Goal: Task Accomplishment & Management: Complete application form

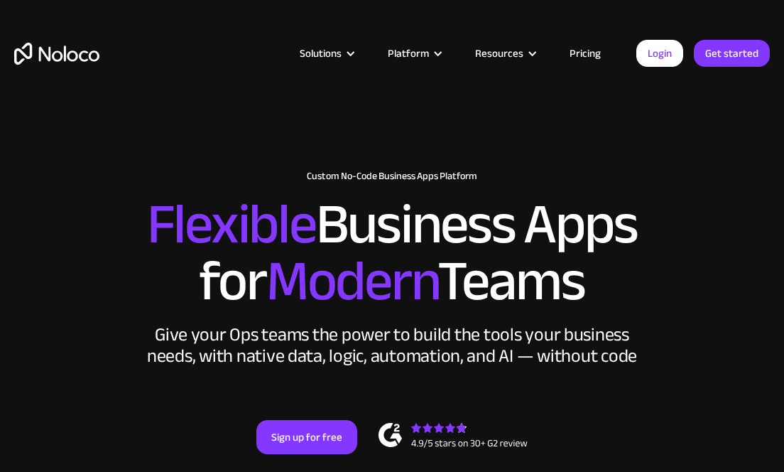
click at [587, 53] on link "Pricing" at bounding box center [585, 53] width 67 height 18
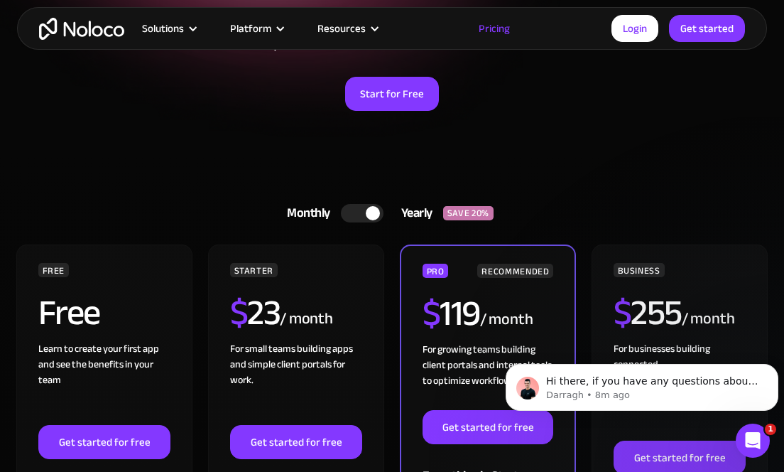
click at [574, 223] on div "Monthly Yearly SAVE 20% Monthly Yearly SAVE 20%" at bounding box center [392, 213] width 756 height 34
click at [712, 33] on link "Get started" at bounding box center [707, 28] width 76 height 27
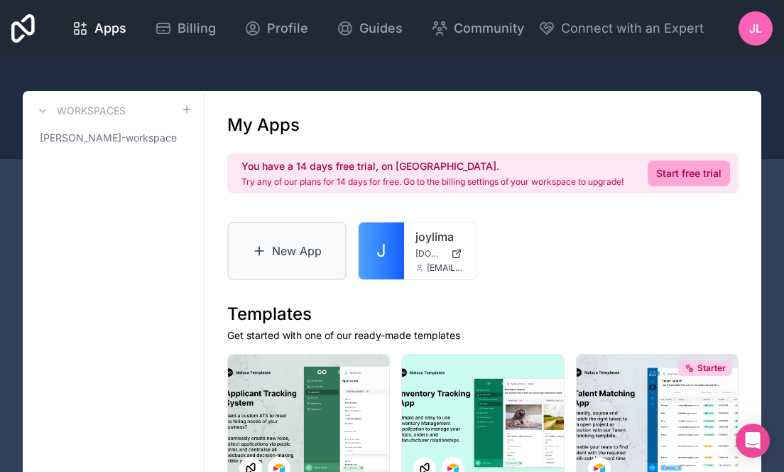
click at [306, 252] on link "New App" at bounding box center [286, 251] width 119 height 58
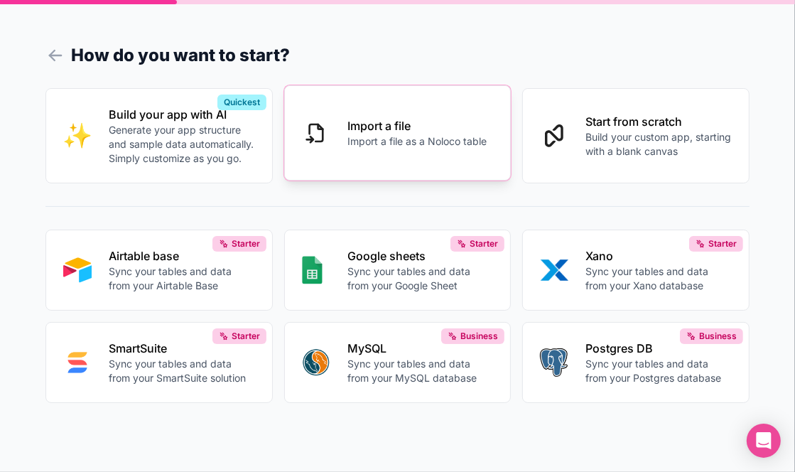
click at [405, 125] on p "Import a file" at bounding box center [416, 125] width 139 height 17
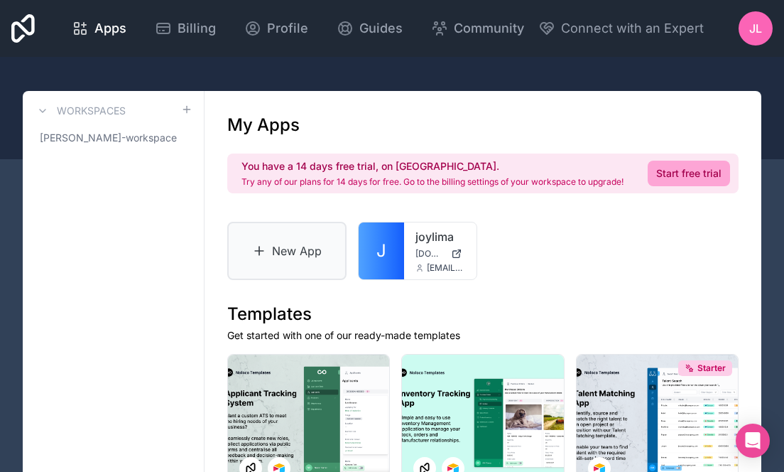
click at [290, 255] on link "New App" at bounding box center [286, 251] width 119 height 58
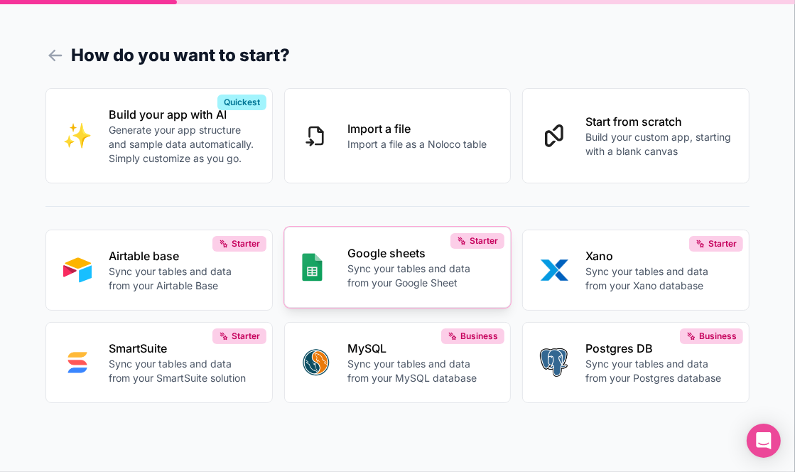
click at [369, 263] on div "Google sheets Sync your tables and data from your Google Sheet" at bounding box center [420, 266] width 146 height 45
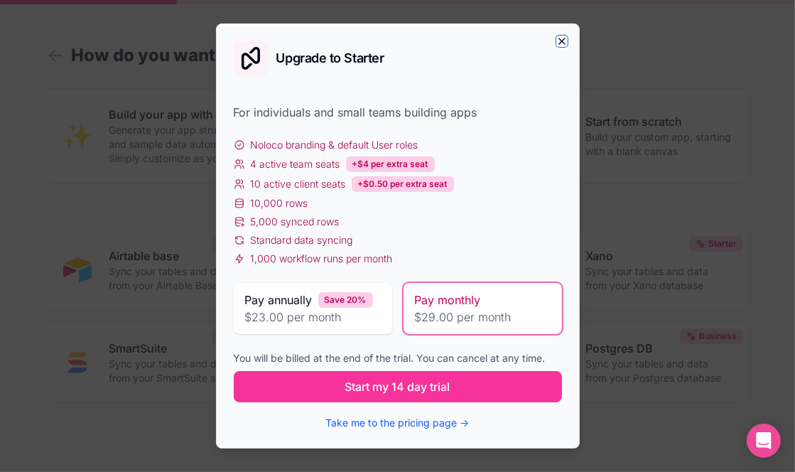
click at [559, 39] on icon "button" at bounding box center [562, 41] width 6 height 6
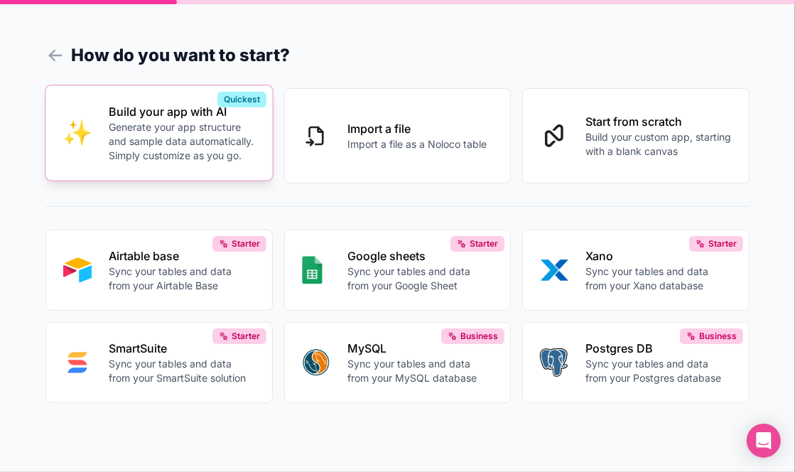
click at [207, 135] on p "Generate your app structure and sample data automatically. Simply customize as …" at bounding box center [182, 141] width 146 height 43
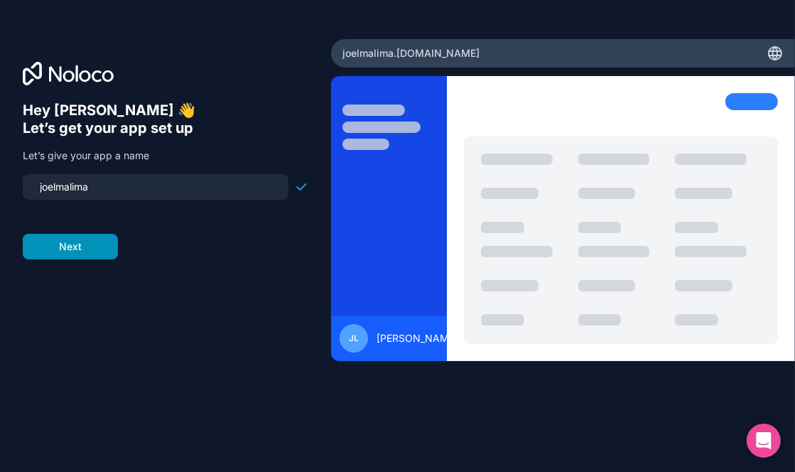
click at [77, 252] on button "Next" at bounding box center [70, 247] width 95 height 26
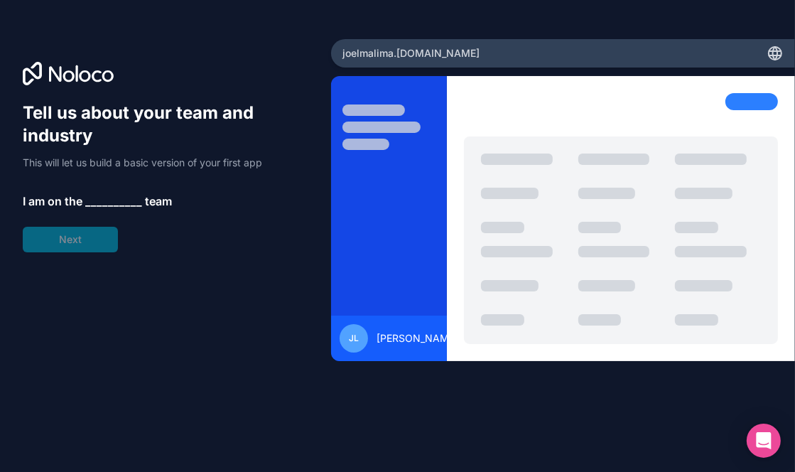
click at [92, 197] on span "__________" at bounding box center [113, 201] width 57 height 17
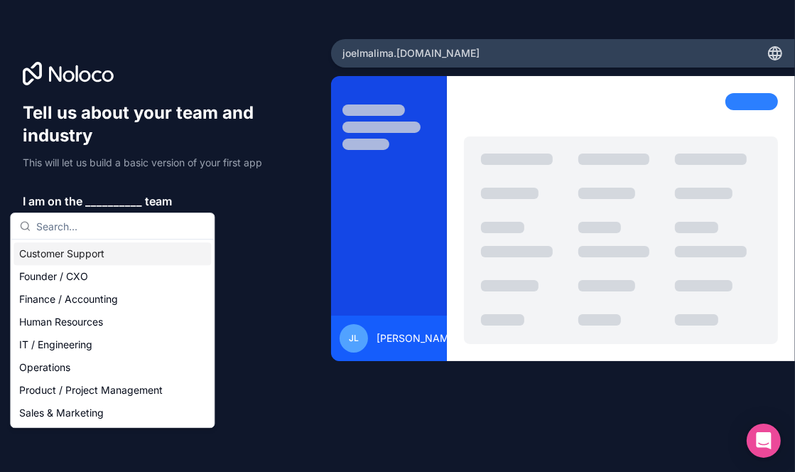
click at [240, 224] on div "Tell us about your team and industry This will let us build a basic version of …" at bounding box center [166, 177] width 286 height 151
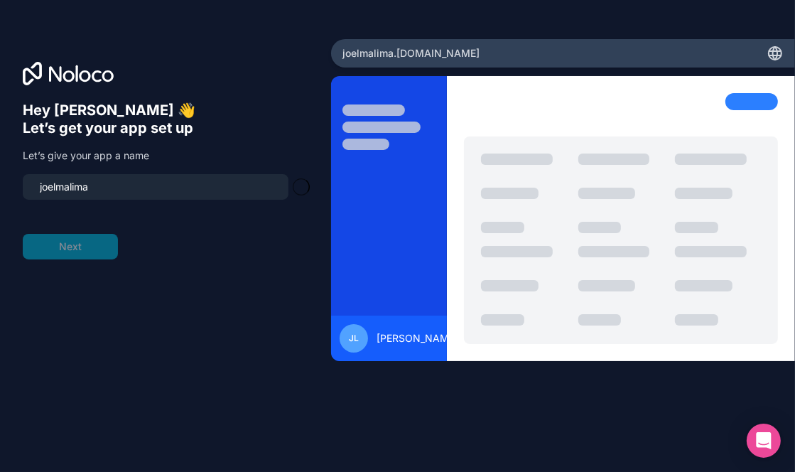
type input "joelmalima-app"
